Goal: Task Accomplishment & Management: Complete application form

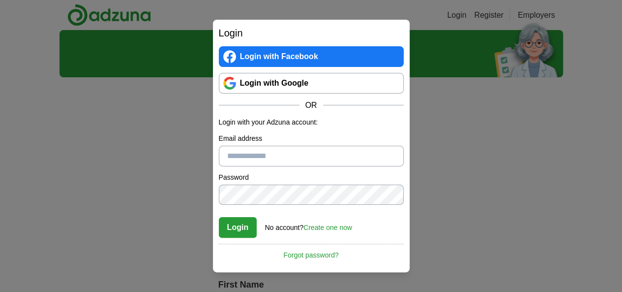
click at [324, 228] on link "Create one now" at bounding box center [327, 227] width 49 height 8
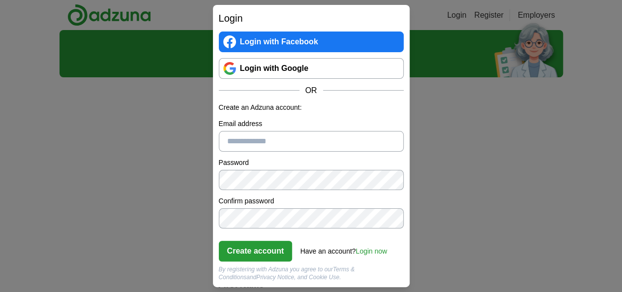
click at [285, 142] on input "Email address" at bounding box center [311, 141] width 185 height 21
type input "**********"
click at [239, 246] on button "Create account" at bounding box center [256, 251] width 74 height 21
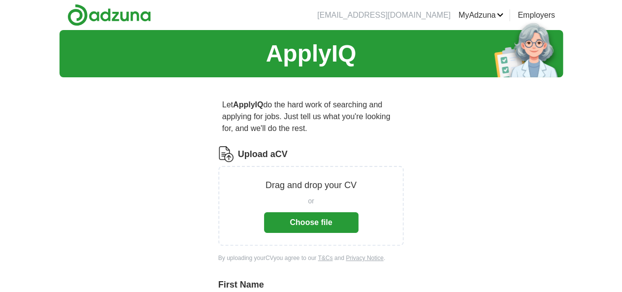
click at [305, 212] on button "Choose file" at bounding box center [311, 222] width 94 height 21
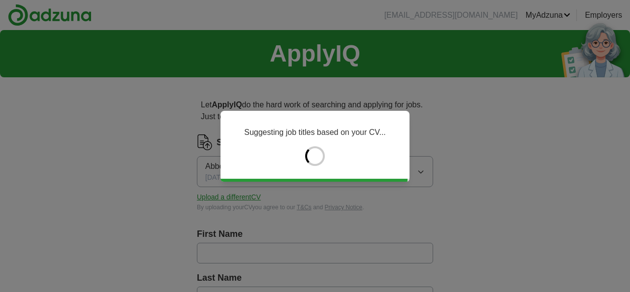
type input "*****"
type input "***"
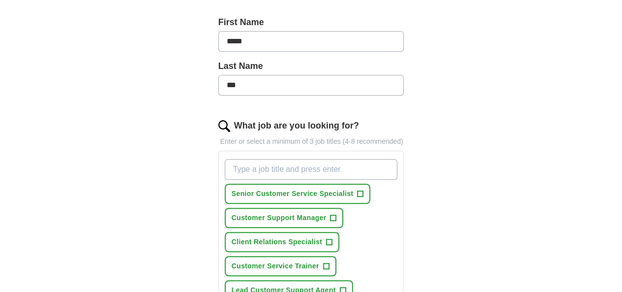
scroll to position [225, 0]
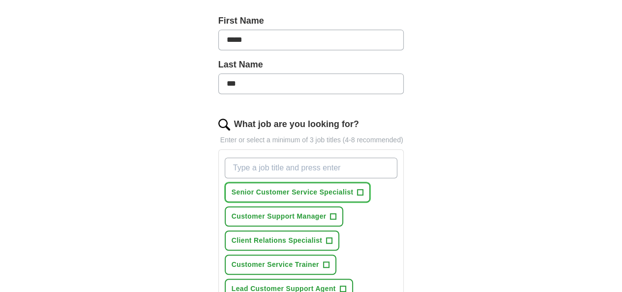
click at [252, 182] on button "Senior Customer Service Specialist +" at bounding box center [298, 192] width 146 height 20
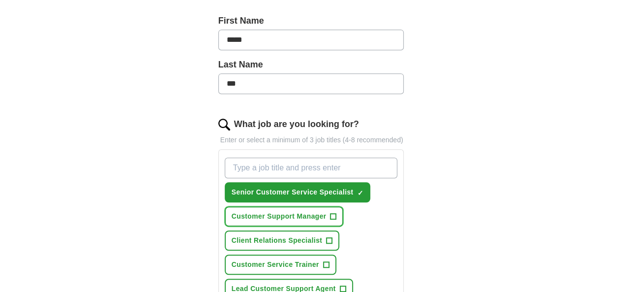
click at [246, 206] on button "Customer Support Manager +" at bounding box center [284, 216] width 119 height 20
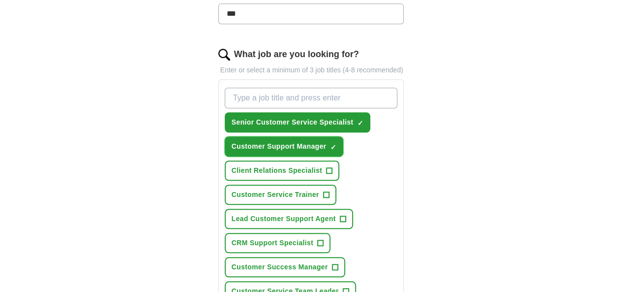
scroll to position [297, 0]
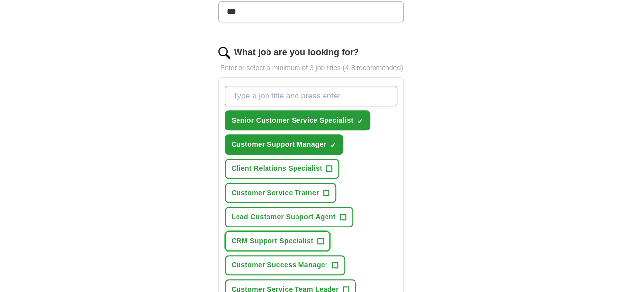
click at [253, 236] on span "CRM Support Specialist" at bounding box center [273, 241] width 82 height 10
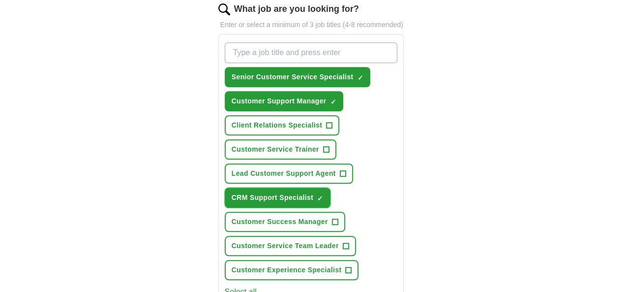
scroll to position [341, 0]
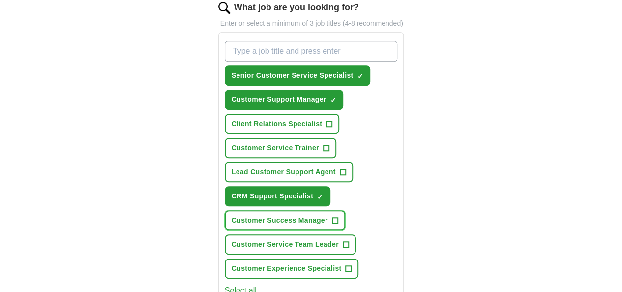
click at [253, 215] on span "Customer Success Manager" at bounding box center [280, 220] width 96 height 10
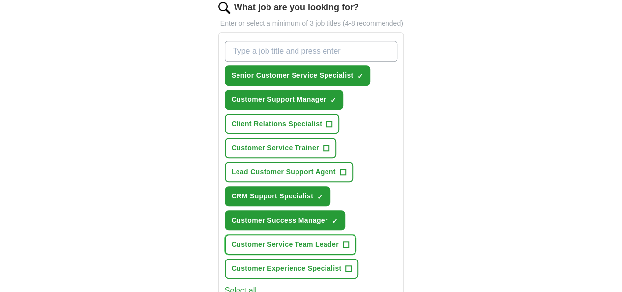
click at [244, 239] on span "Customer Service Team Leader" at bounding box center [285, 244] width 107 height 10
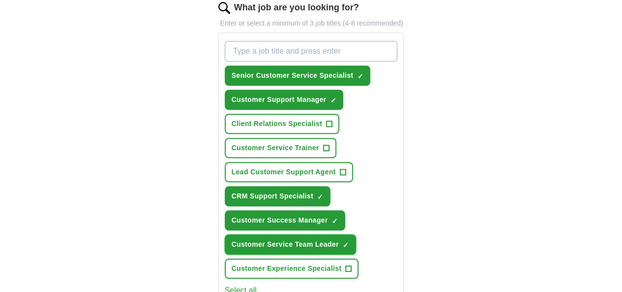
scroll to position [369, 0]
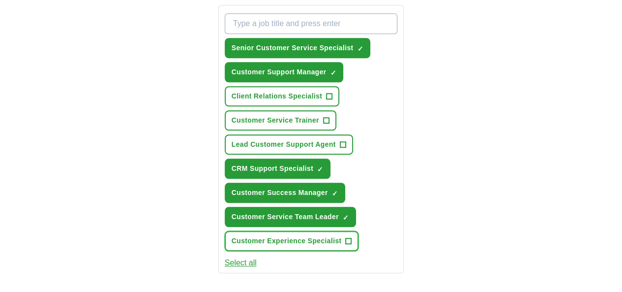
click at [244, 236] on span "Customer Experience Specialist" at bounding box center [287, 241] width 110 height 10
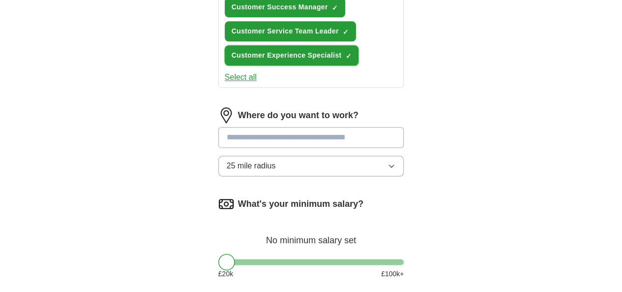
scroll to position [555, 0]
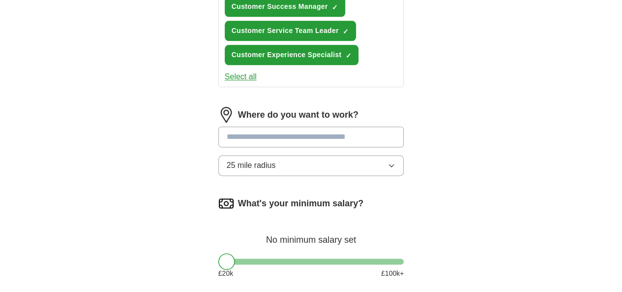
click at [300, 126] on input at bounding box center [311, 136] width 186 height 21
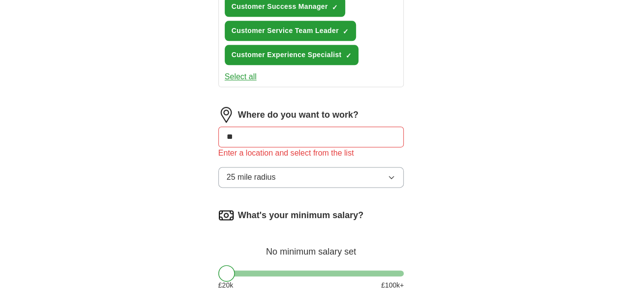
type input "*"
click at [245, 128] on input "***" at bounding box center [311, 136] width 186 height 21
type input "*"
click at [245, 128] on input at bounding box center [311, 136] width 186 height 21
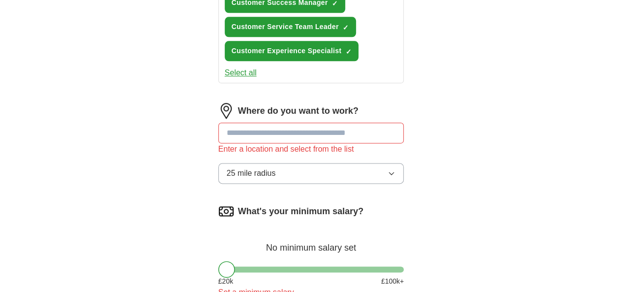
scroll to position [562, 0]
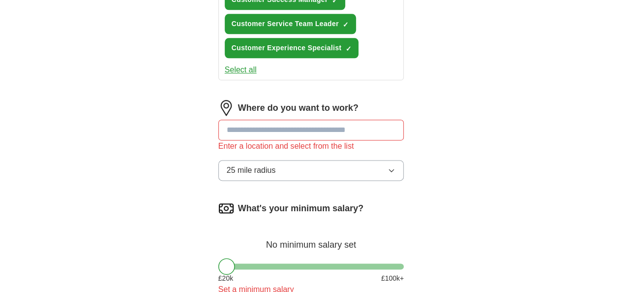
click at [246, 124] on input at bounding box center [311, 130] width 186 height 21
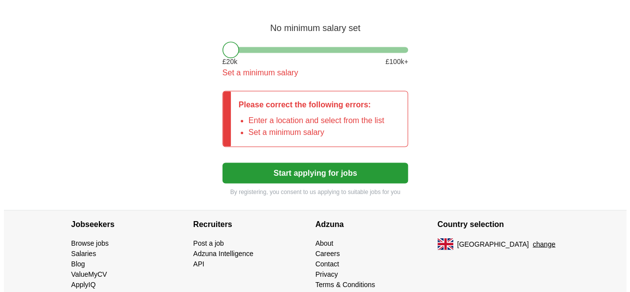
scroll to position [779, 0]
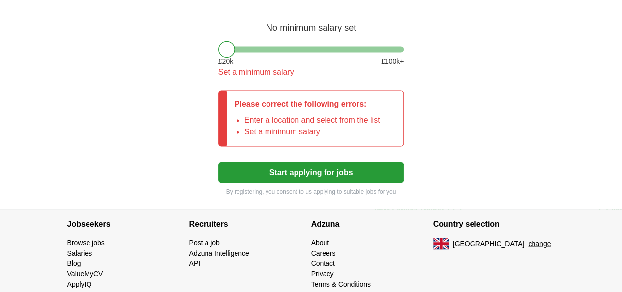
type input "****"
click at [545, 238] on button "change" at bounding box center [539, 243] width 23 height 10
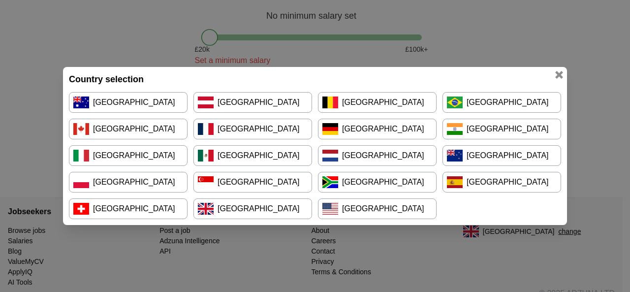
click at [413, 214] on link "[GEOGRAPHIC_DATA]" at bounding box center [377, 208] width 119 height 21
